Goal: Information Seeking & Learning: Check status

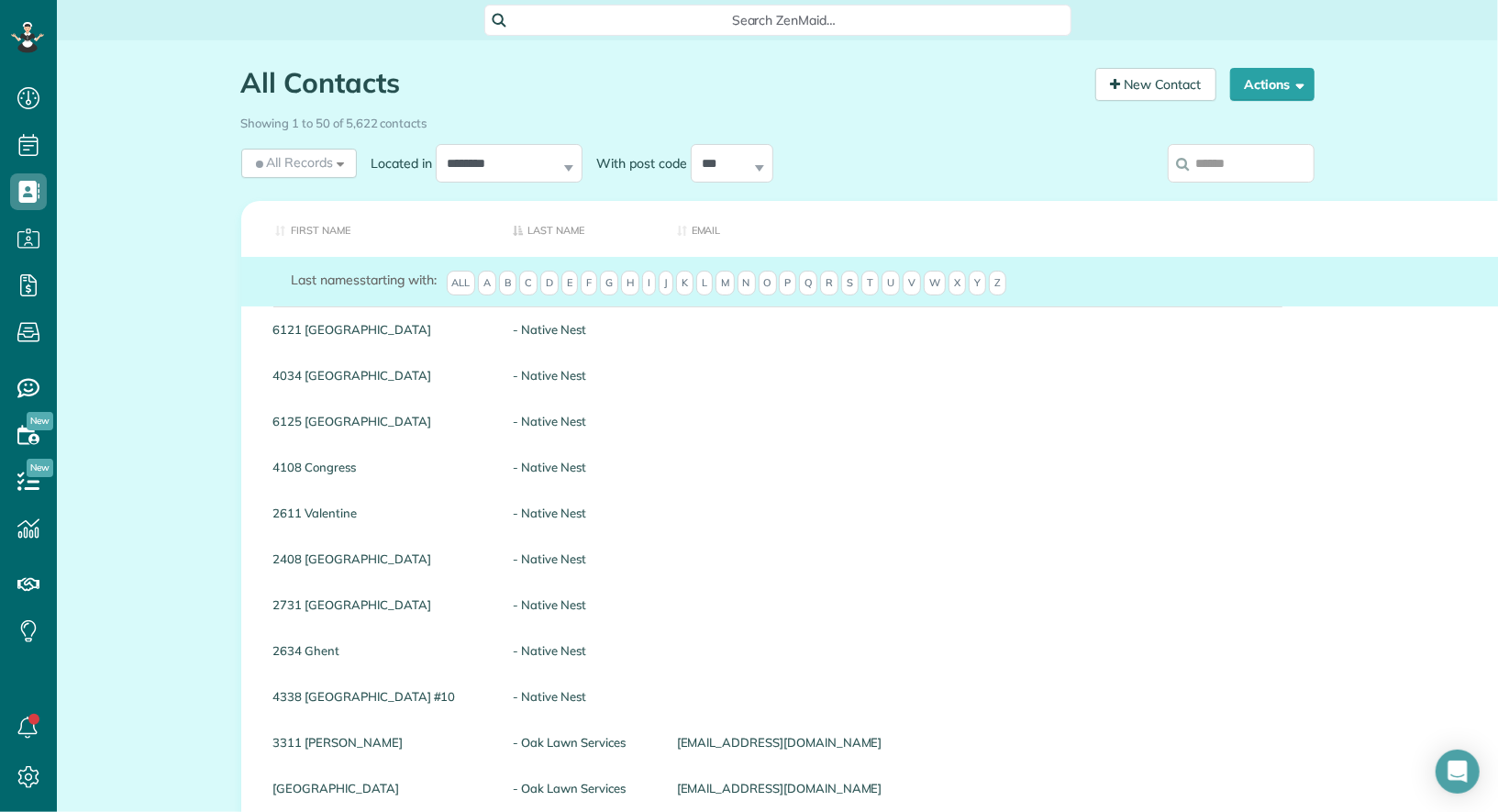
scroll to position [8, 8]
click at [1280, 172] on input "search" at bounding box center [1241, 163] width 147 height 39
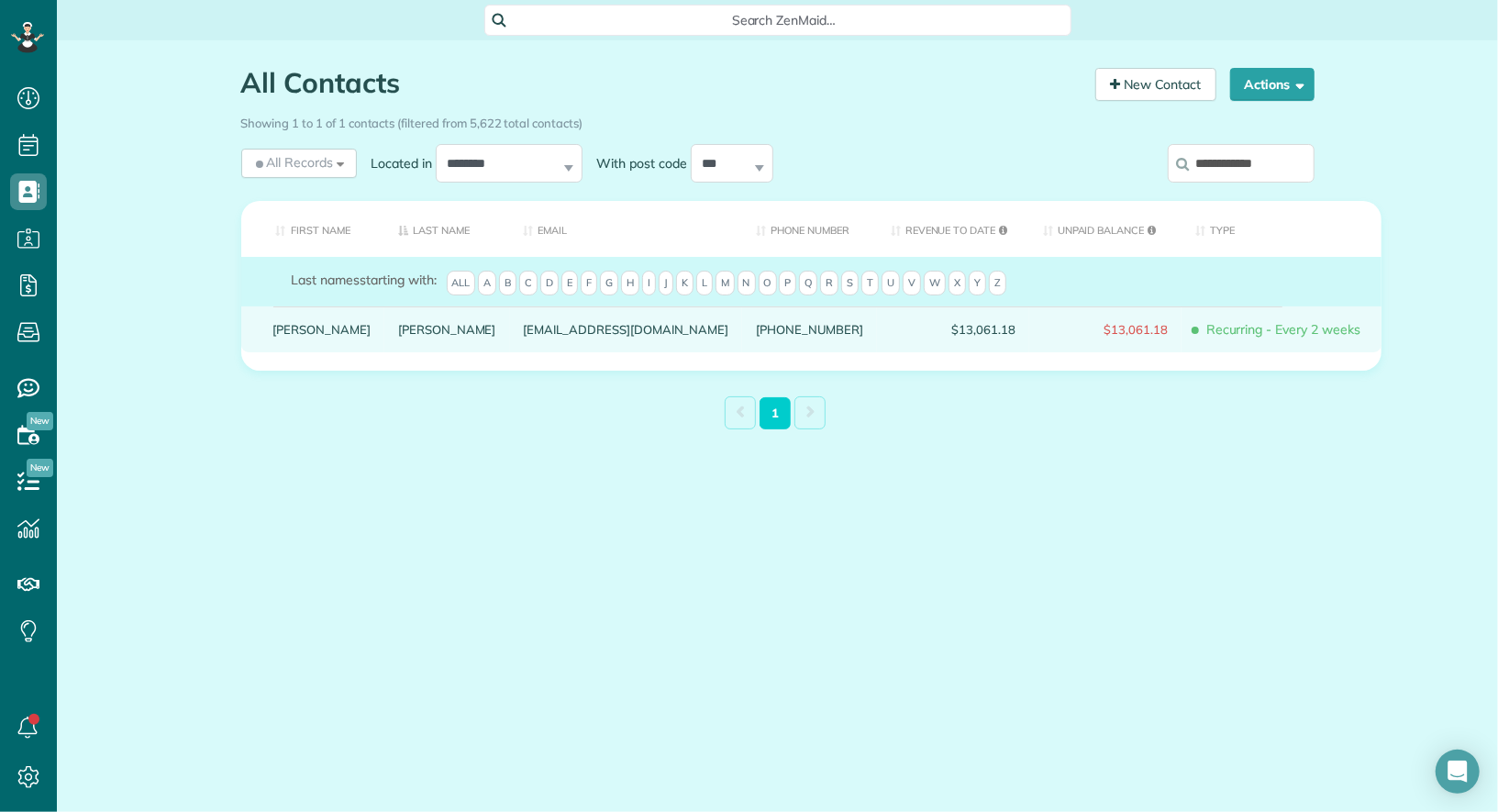
type input "**********"
click at [301, 335] on link "[PERSON_NAME]" at bounding box center [323, 330] width 99 height 13
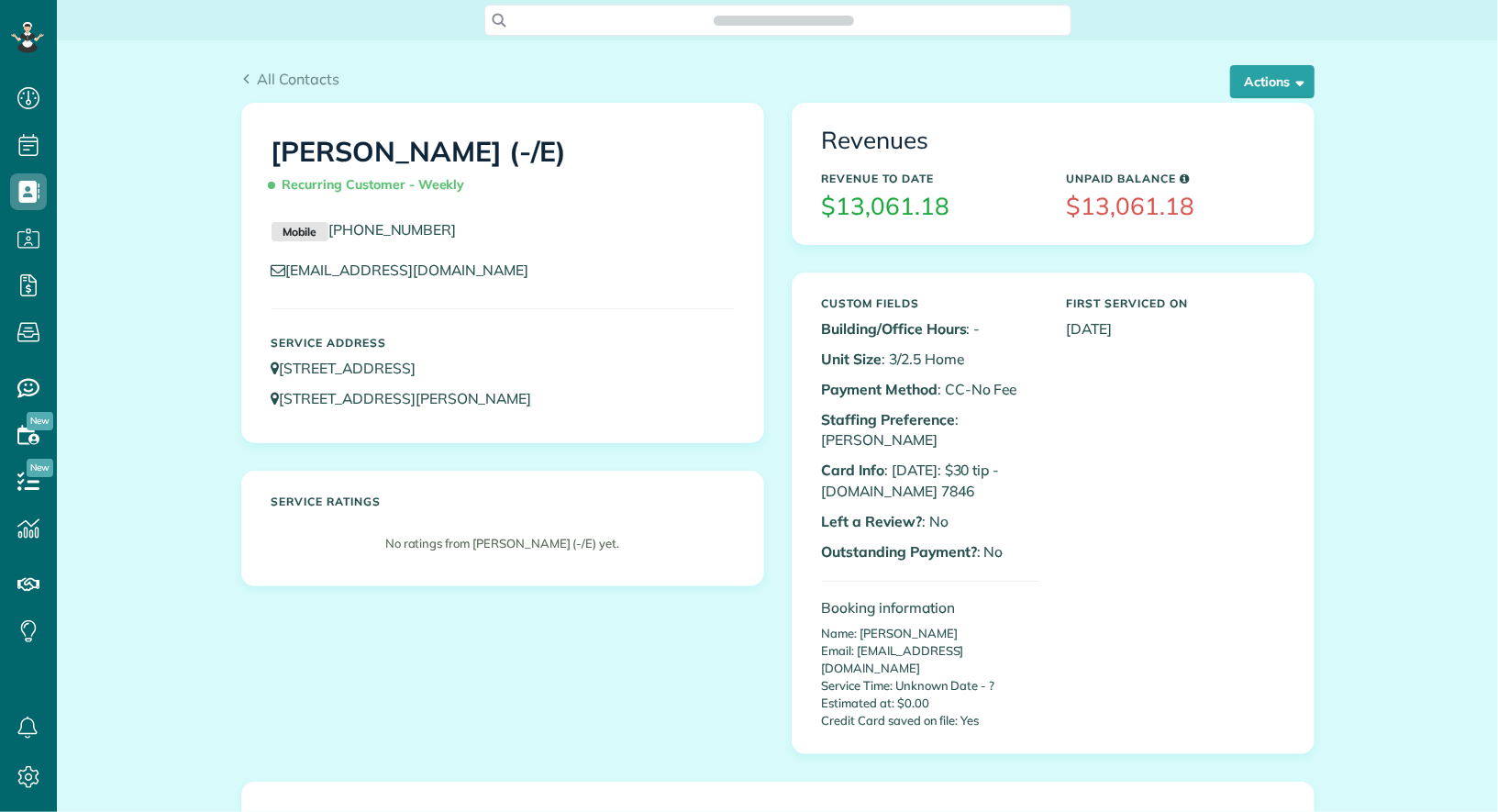
scroll to position [8, 8]
click at [1294, 90] on button "Actions" at bounding box center [1272, 81] width 84 height 33
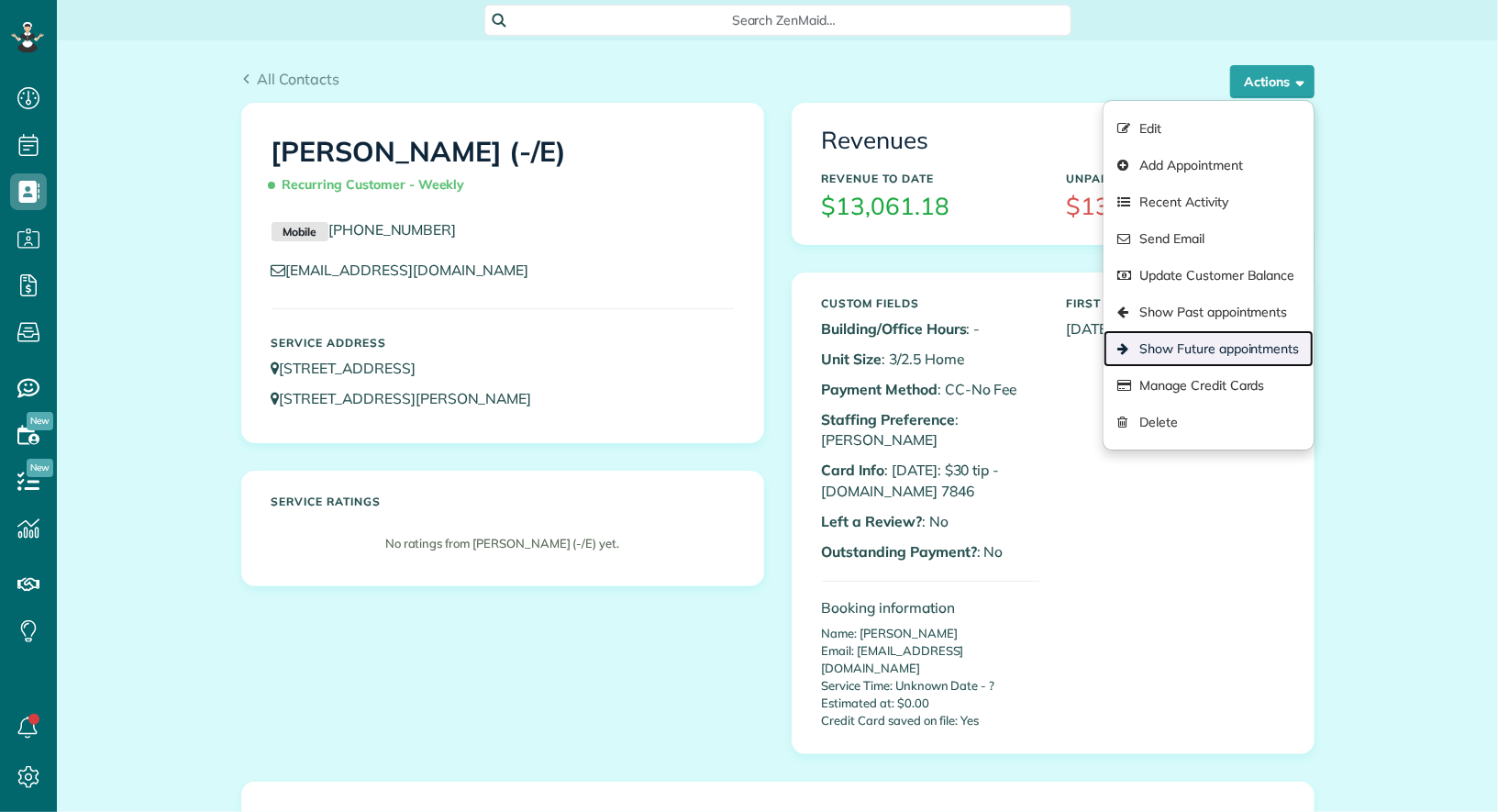
click at [1242, 339] on link "Show Future appointments" at bounding box center [1208, 349] width 209 height 37
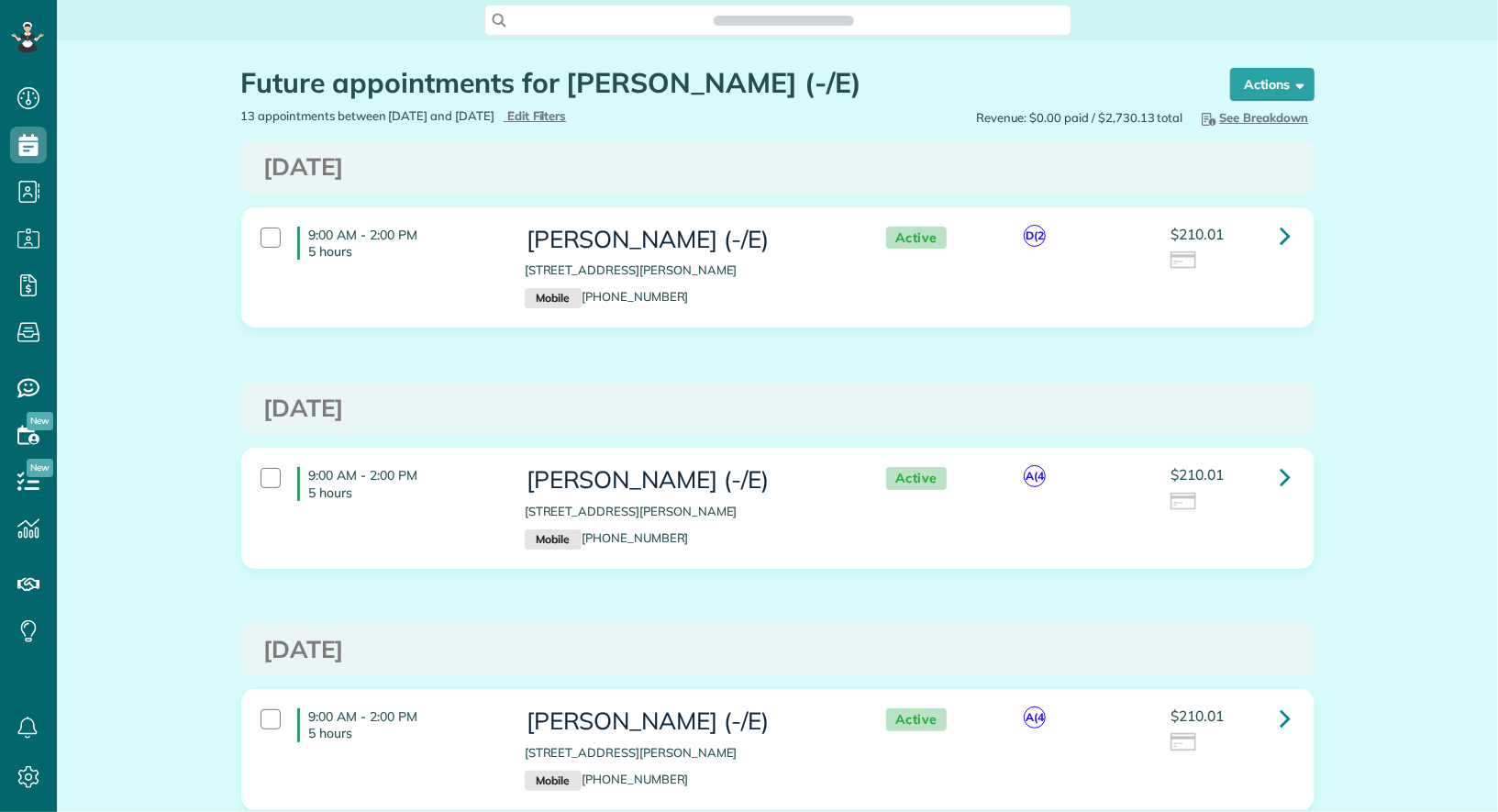
scroll to position [8, 8]
